Goal: Check status: Check status

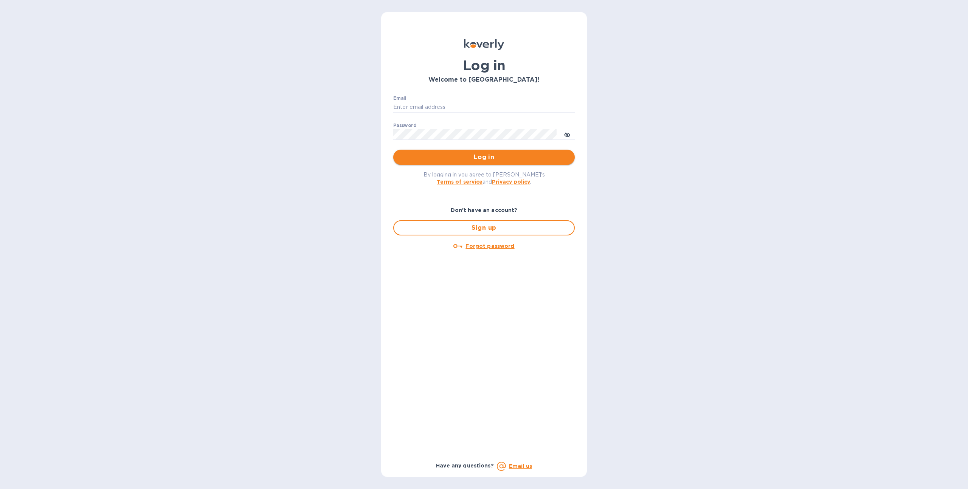
type input "sgrover@koverly.com"
click at [444, 157] on span "Log in" at bounding box center [483, 157] width 169 height 9
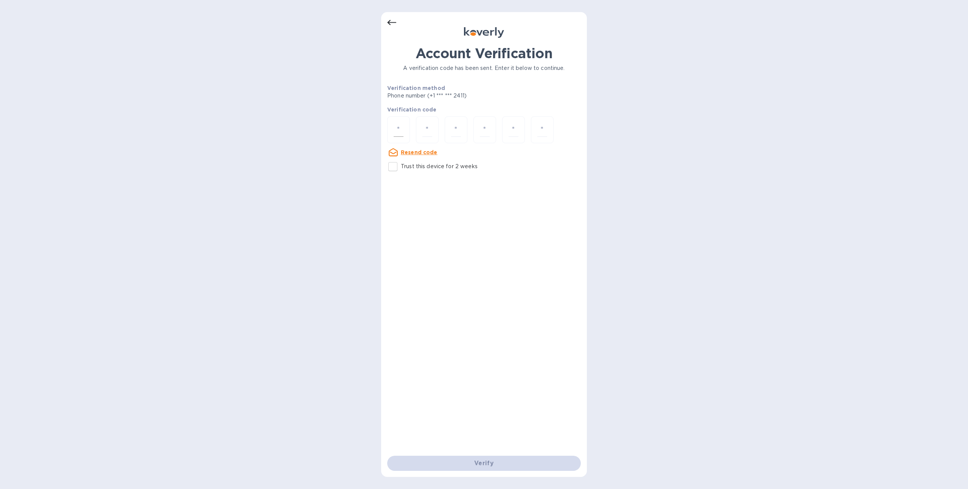
click at [400, 128] on input "number" at bounding box center [399, 130] width 10 height 14
type input "2"
type input "8"
type input "9"
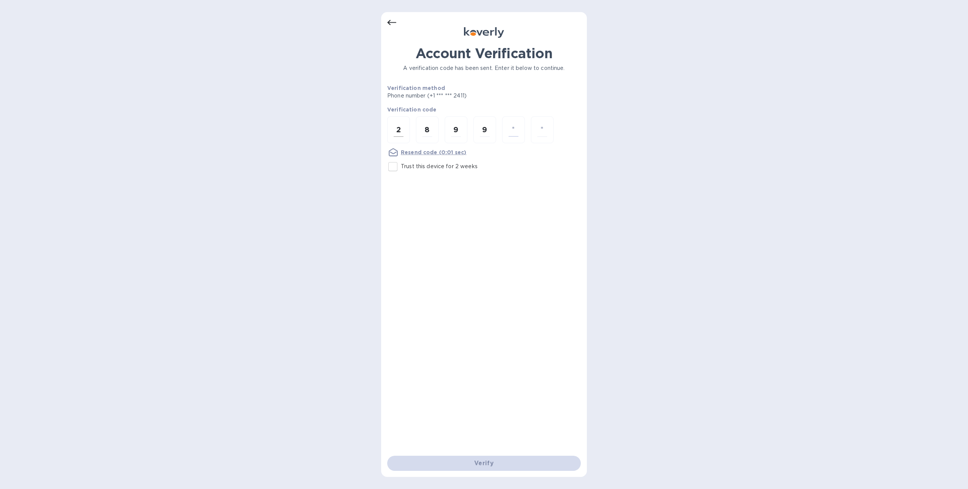
type input "6"
type input "2"
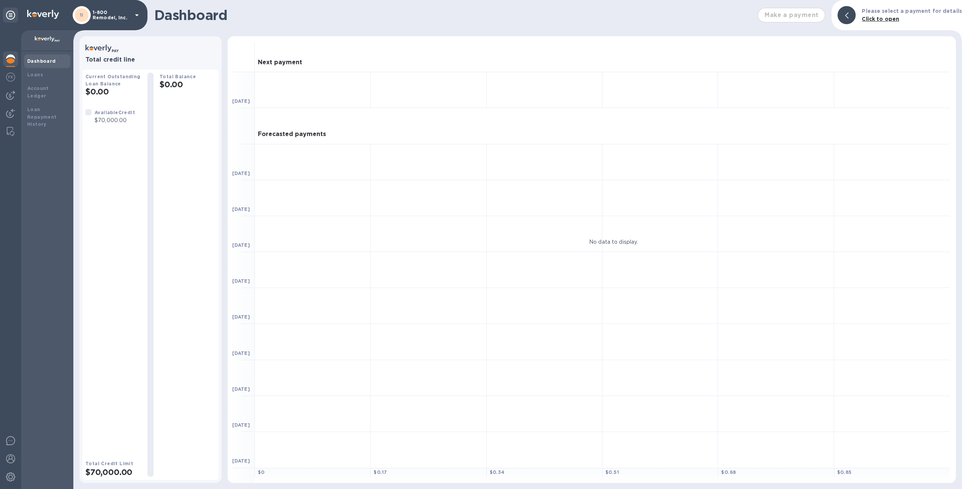
click at [123, 14] on p "1-800 Remodel, Inc." at bounding box center [112, 15] width 38 height 11
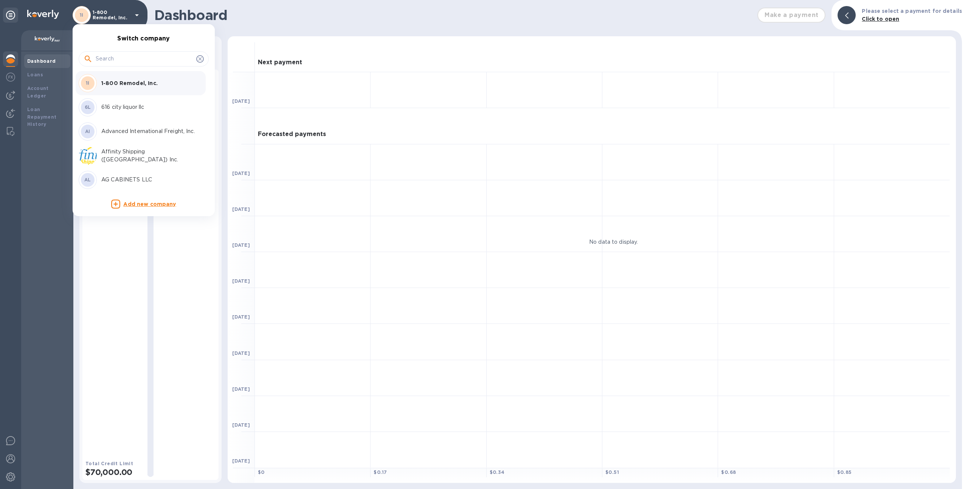
click at [126, 59] on input "text" at bounding box center [145, 58] width 98 height 11
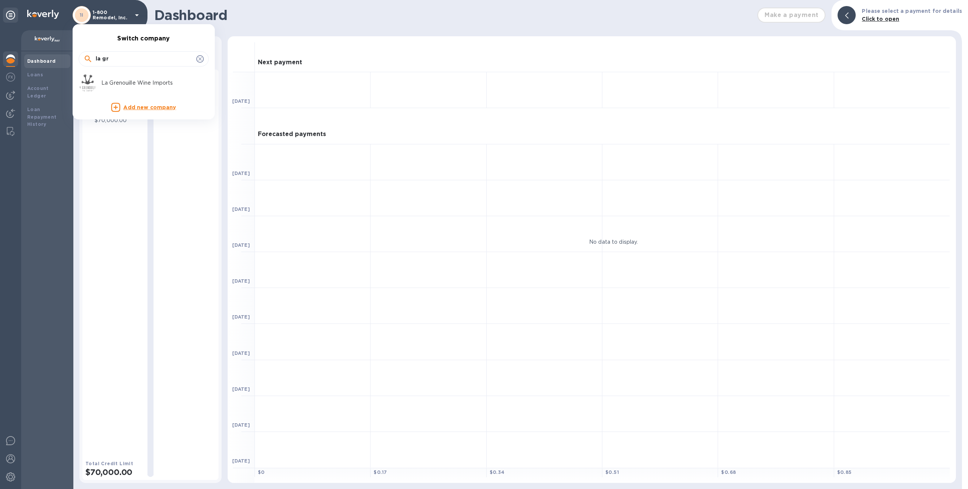
type input "la gr"
click at [117, 80] on p "La Grenouille Wine Imports" at bounding box center [148, 83] width 95 height 8
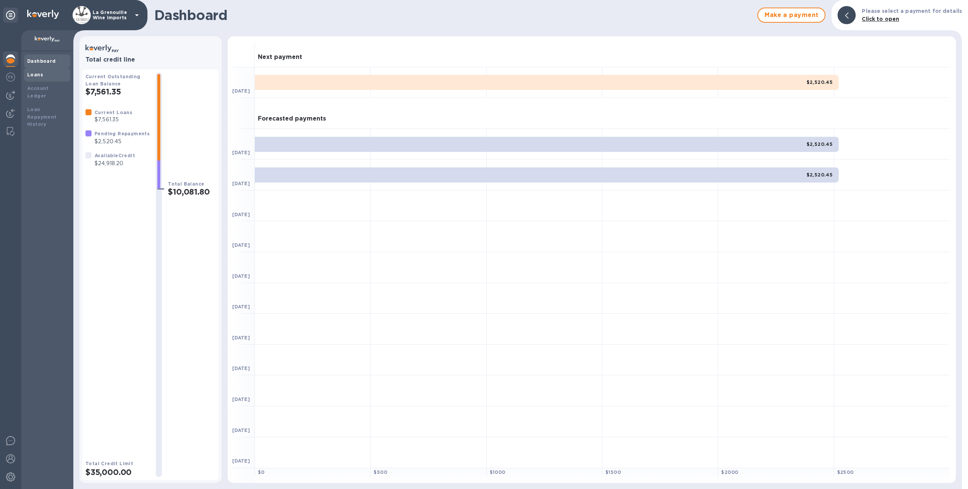
click at [30, 78] on div "Loans" at bounding box center [47, 75] width 40 height 8
